Goal: Task Accomplishment & Management: Use online tool/utility

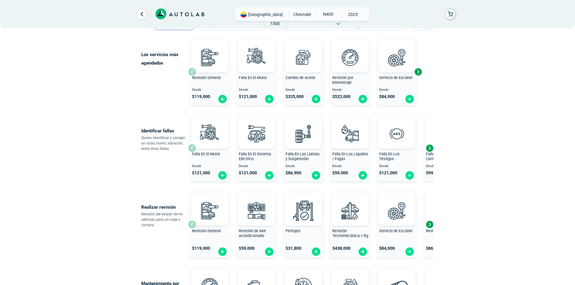
scroll to position [30, 0]
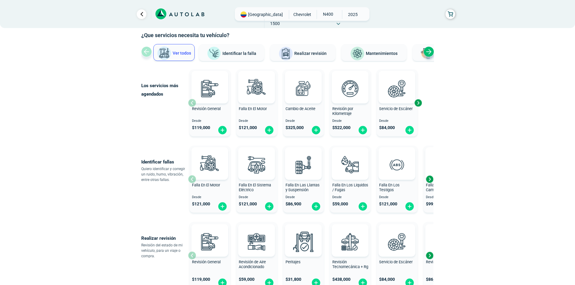
click at [429, 54] on div "Next slide" at bounding box center [429, 52] width 11 height 11
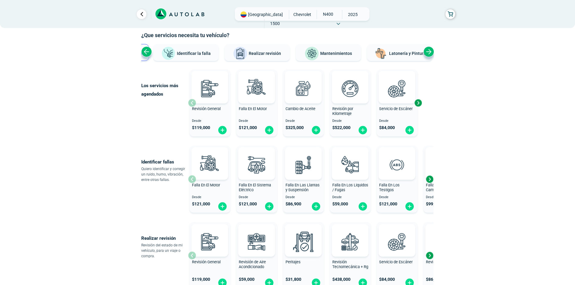
click at [429, 54] on div "Next slide" at bounding box center [429, 52] width 11 height 11
click at [336, 54] on span "Mantenimientos" at bounding box center [326, 53] width 32 height 5
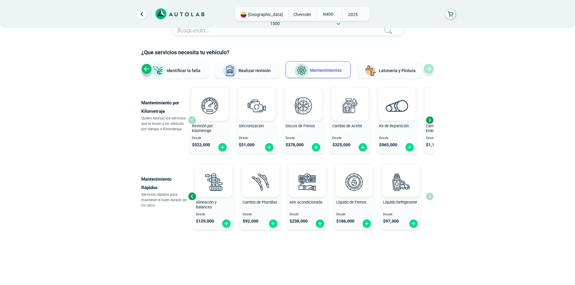
click at [430, 123] on div "Next slide" at bounding box center [429, 120] width 9 height 9
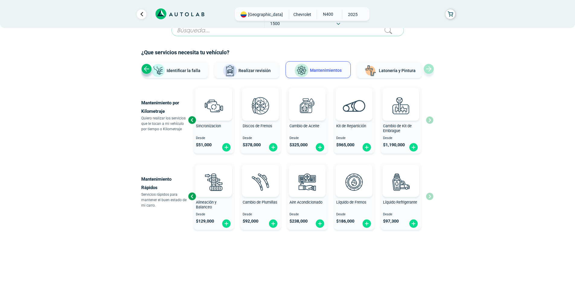
click at [188, 122] on div "Previous slide" at bounding box center [192, 120] width 9 height 9
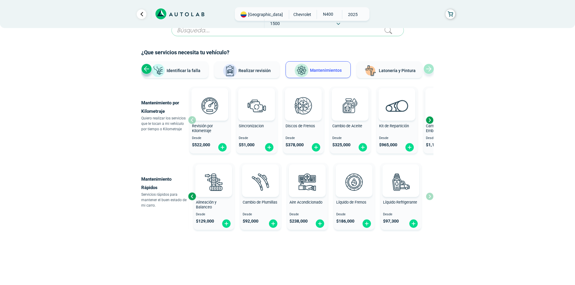
click at [432, 122] on div "Next slide" at bounding box center [429, 120] width 9 height 9
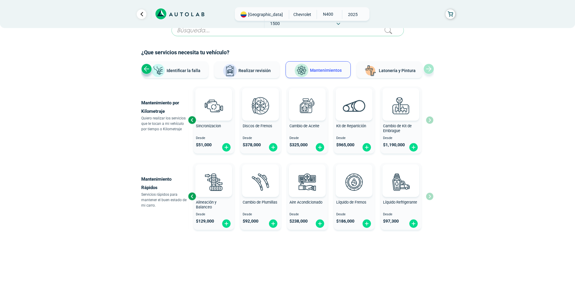
click at [432, 122] on div "Revisión por Kilometraje Desde $ 522,000 Sincronizacion Desde $ 51,000 Discos d…" at bounding box center [311, 120] width 246 height 72
click at [348, 113] on span at bounding box center [354, 104] width 21 height 33
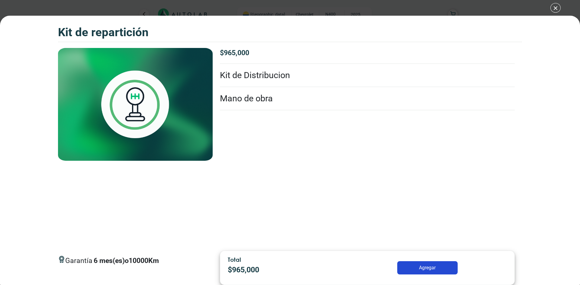
click at [226, 79] on li "Kit de Distribucion" at bounding box center [367, 75] width 295 height 23
click at [239, 79] on li "Kit de Distribucion" at bounding box center [367, 75] width 295 height 23
click at [556, 11] on div "Kit de Repartición Kit de Repartición Garantía 6 Km" at bounding box center [290, 142] width 580 height 285
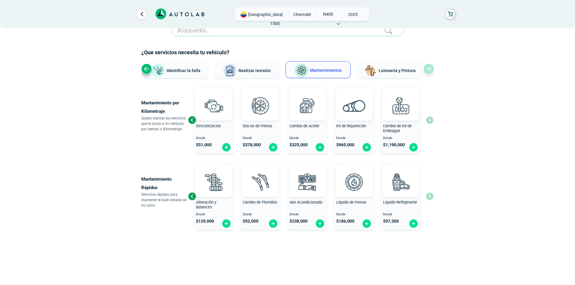
click at [148, 70] on div "Previous slide" at bounding box center [146, 69] width 11 height 11
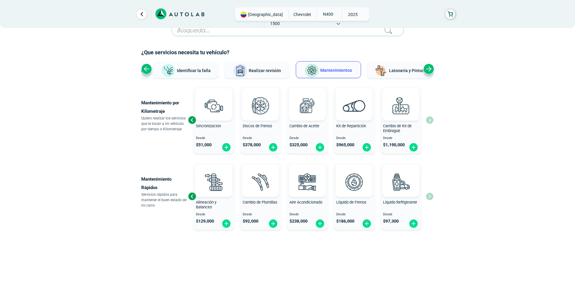
click at [148, 70] on div "Previous slide" at bounding box center [146, 69] width 11 height 11
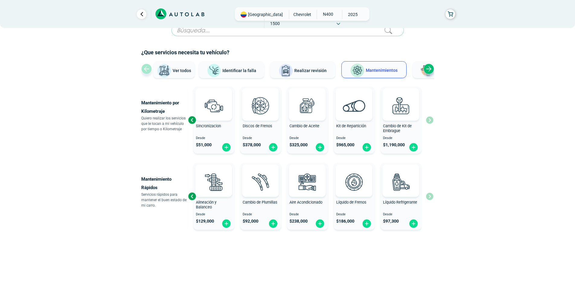
click at [148, 70] on div "Ver todos Identificar la falla Realizar revisión Mantenimientos Latonería y Pin…" at bounding box center [287, 70] width 293 height 18
click at [216, 71] on img at bounding box center [214, 71] width 15 height 14
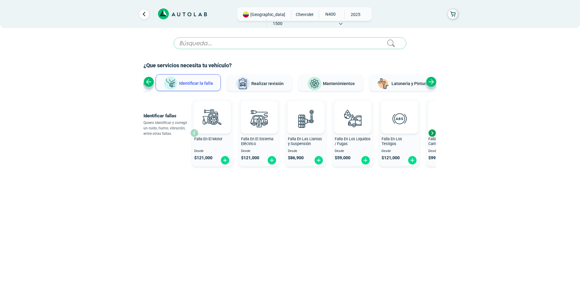
click at [435, 131] on div "Next slide" at bounding box center [431, 133] width 9 height 9
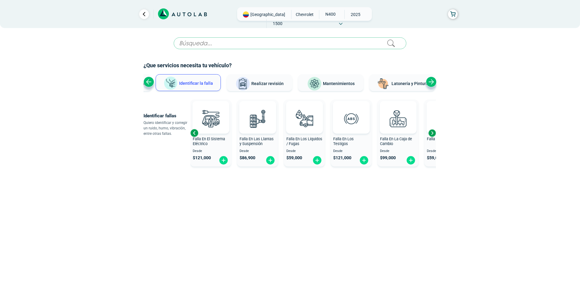
click at [435, 131] on div "Next slide" at bounding box center [431, 133] width 9 height 9
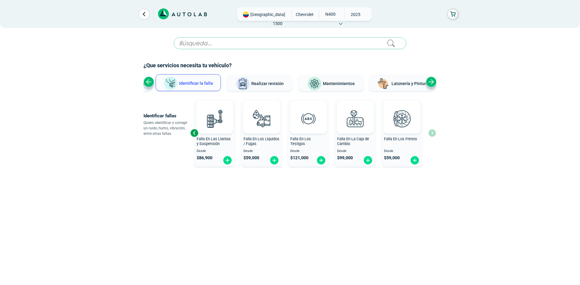
click at [435, 131] on div "Falla En El Motor Desde $ 121,000 Falla En El Sistema Eléctrico Desde $ 121,000…" at bounding box center [313, 133] width 246 height 72
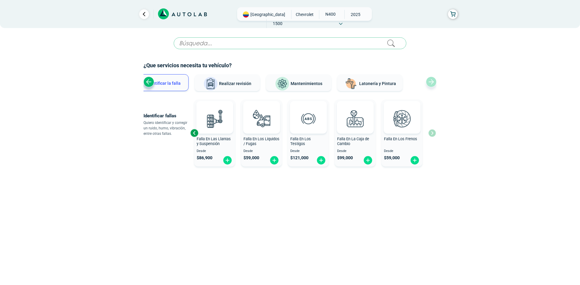
drag, startPoint x: 361, startPoint y: 85, endPoint x: 297, endPoint y: 87, distance: 63.8
click at [297, 87] on button "Mantenimientos" at bounding box center [298, 82] width 65 height 17
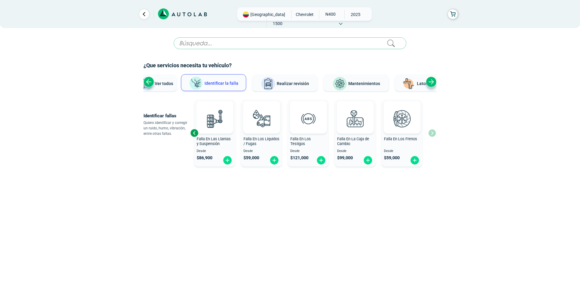
click at [237, 77] on button "Identificar la falla" at bounding box center [213, 82] width 65 height 17
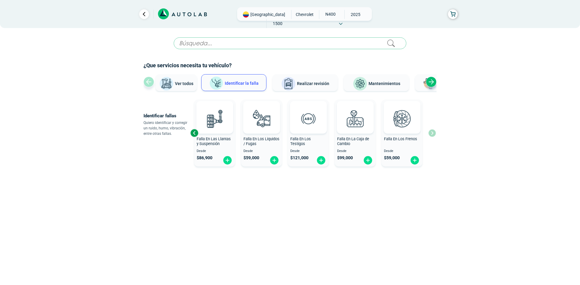
click at [184, 76] on button "Ver todos" at bounding box center [176, 82] width 41 height 17
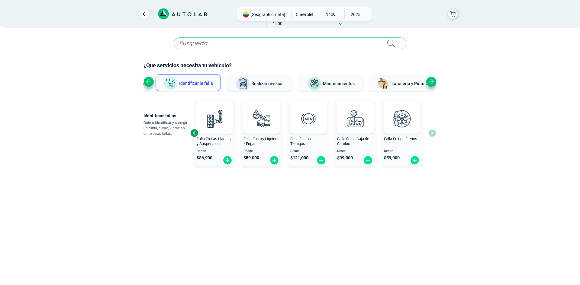
click at [146, 83] on div "Previous slide" at bounding box center [148, 82] width 11 height 11
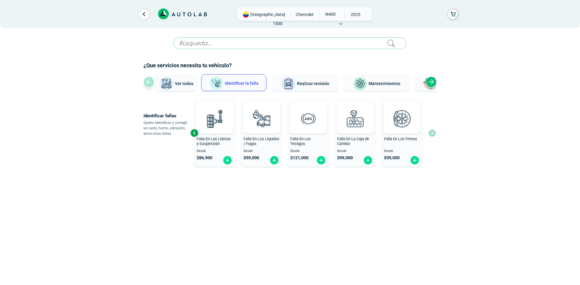
click at [155, 87] on div "Ver todos Identificar la falla Realizar revisión Mantenimientos Latonería y Pin…" at bounding box center [289, 83] width 293 height 18
click at [169, 88] on img at bounding box center [166, 84] width 15 height 15
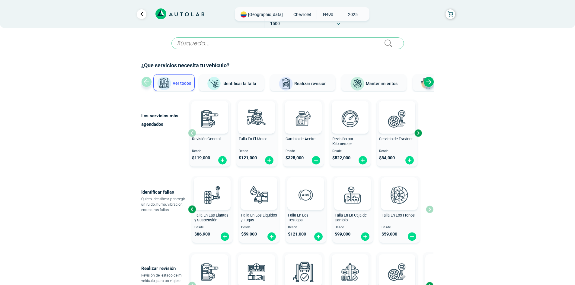
click at [226, 85] on span "Identificar la falla" at bounding box center [240, 83] width 34 height 5
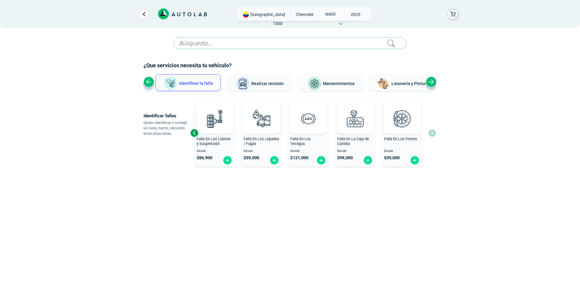
click at [320, 82] on img at bounding box center [314, 84] width 15 height 15
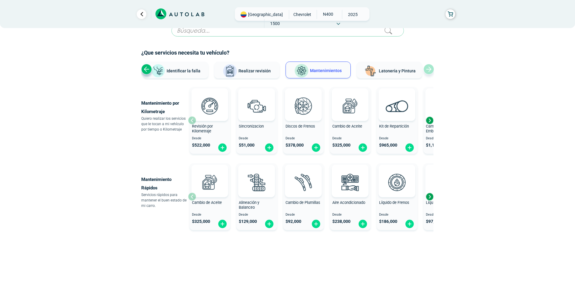
scroll to position [13, 0]
